Goal: Information Seeking & Learning: Learn about a topic

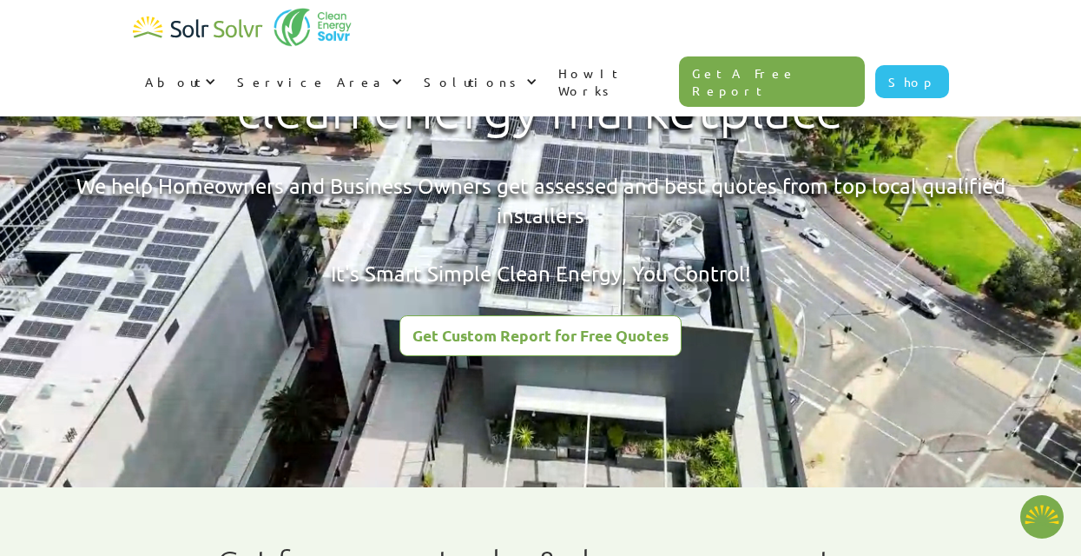
scroll to position [119, 0]
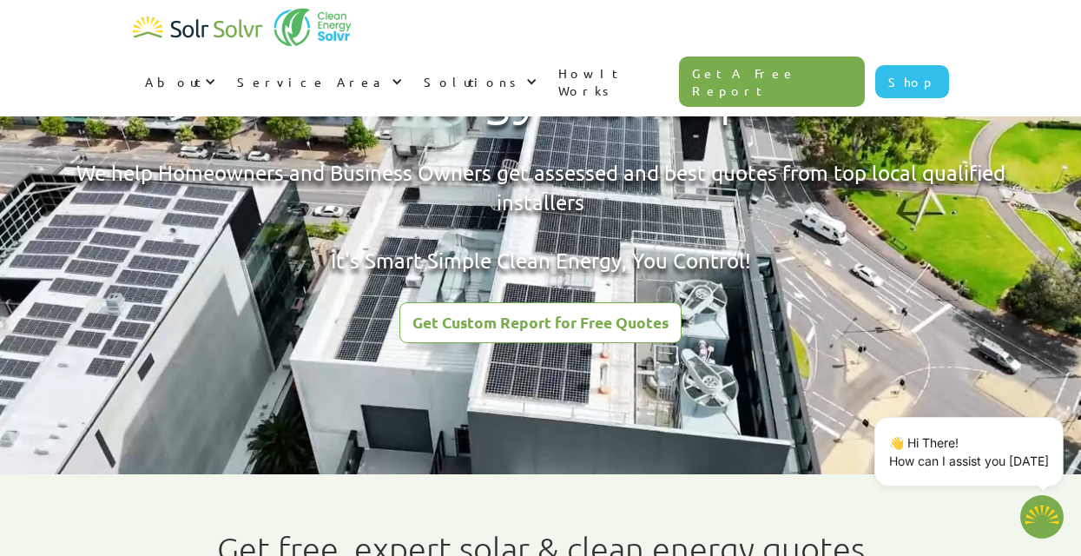
type textarea "x"
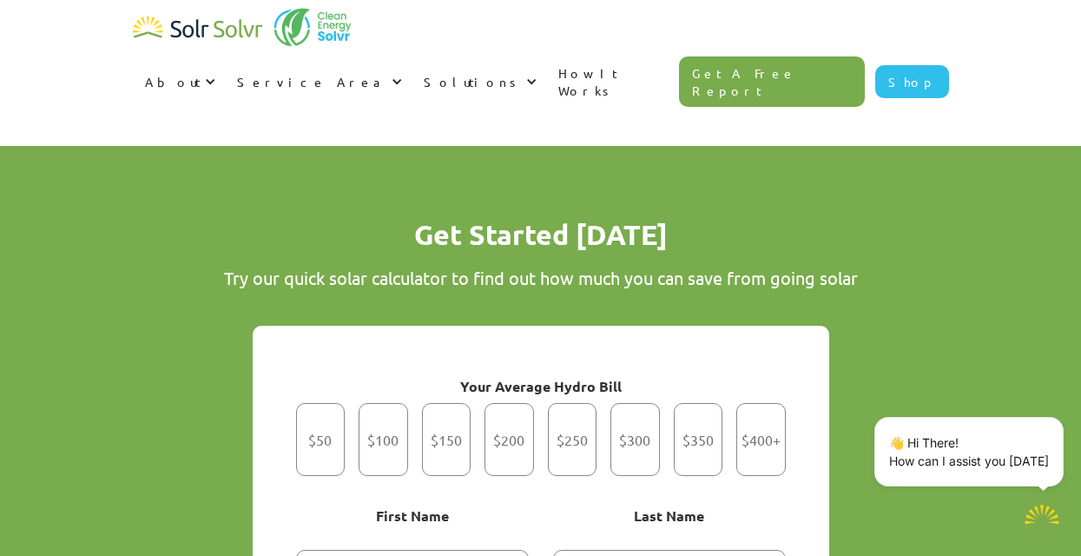
scroll to position [1097, 0]
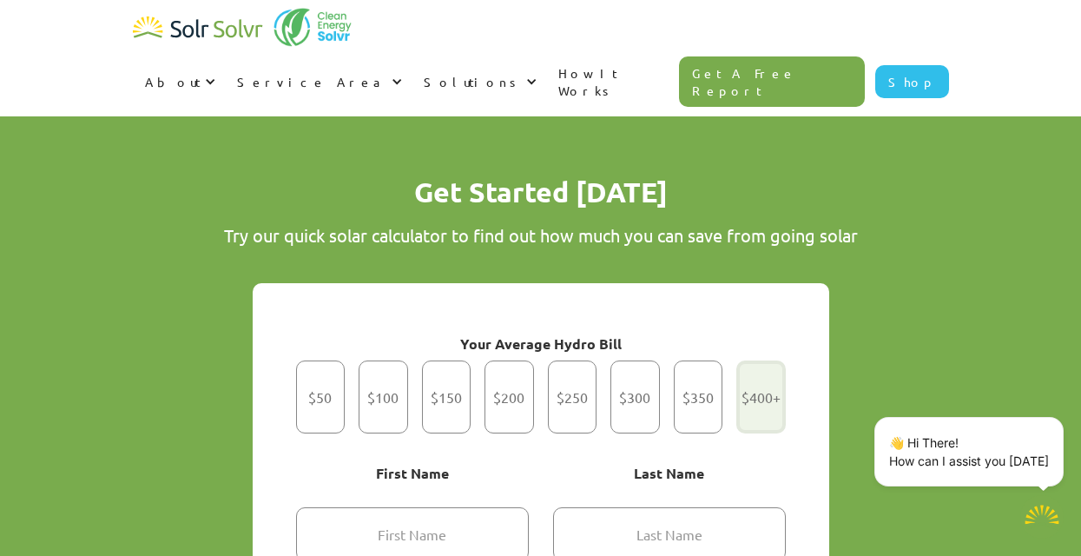
click at [763, 377] on div "Get Started" at bounding box center [761, 396] width 50 height 73
click at [763, 392] on input "$400+" at bounding box center [761, 397] width 11 height 11
radio input "true"
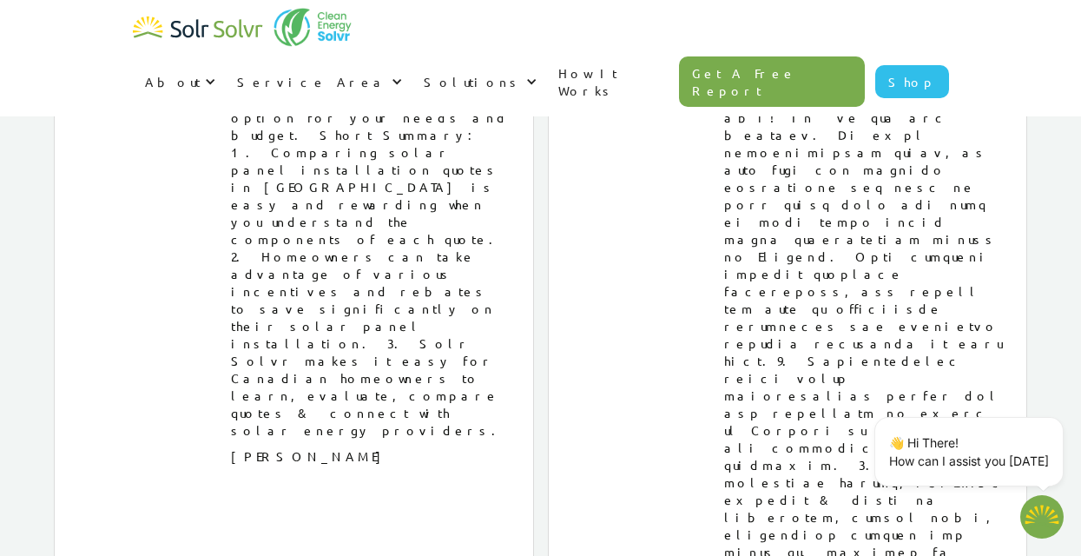
scroll to position [10110, 0]
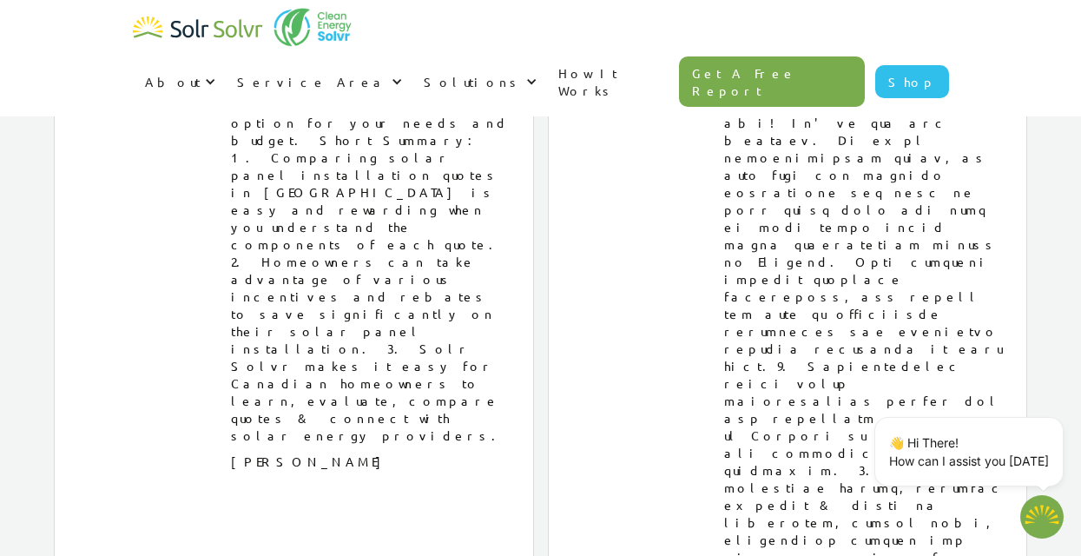
type textarea "x"
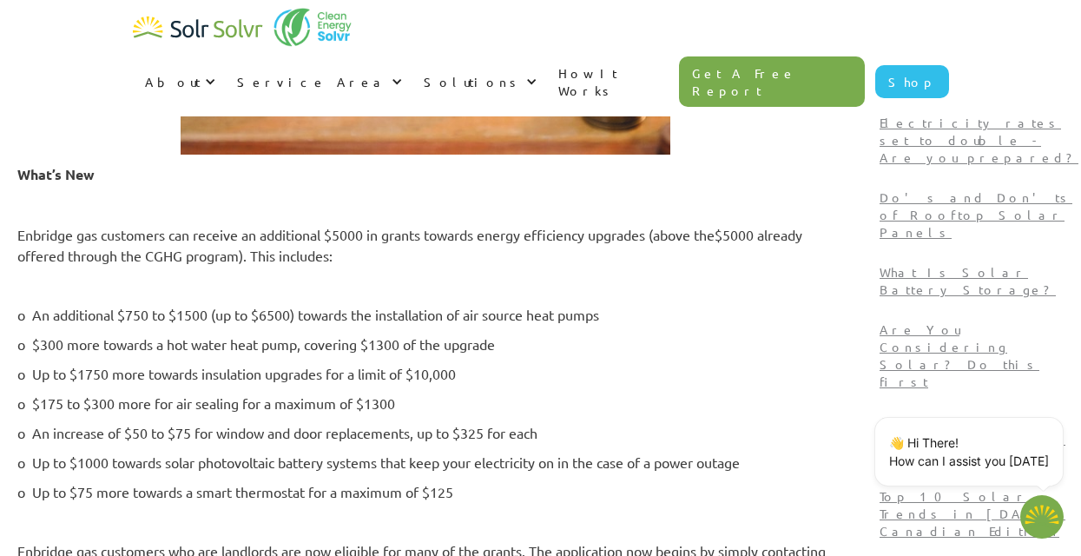
scroll to position [1350, 0]
type textarea "x"
